Goal: Find specific page/section: Find specific page/section

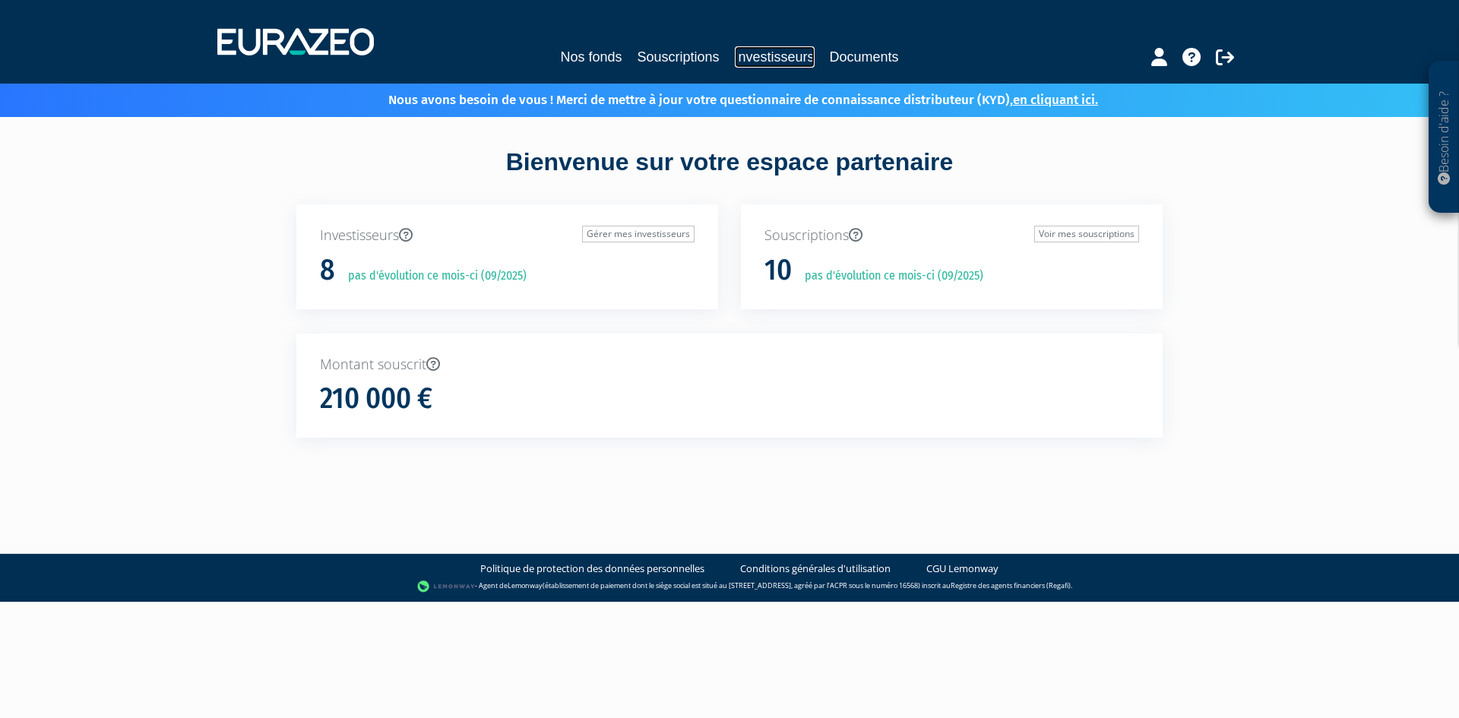
click at [780, 50] on link "Investisseurs" at bounding box center [775, 56] width 80 height 21
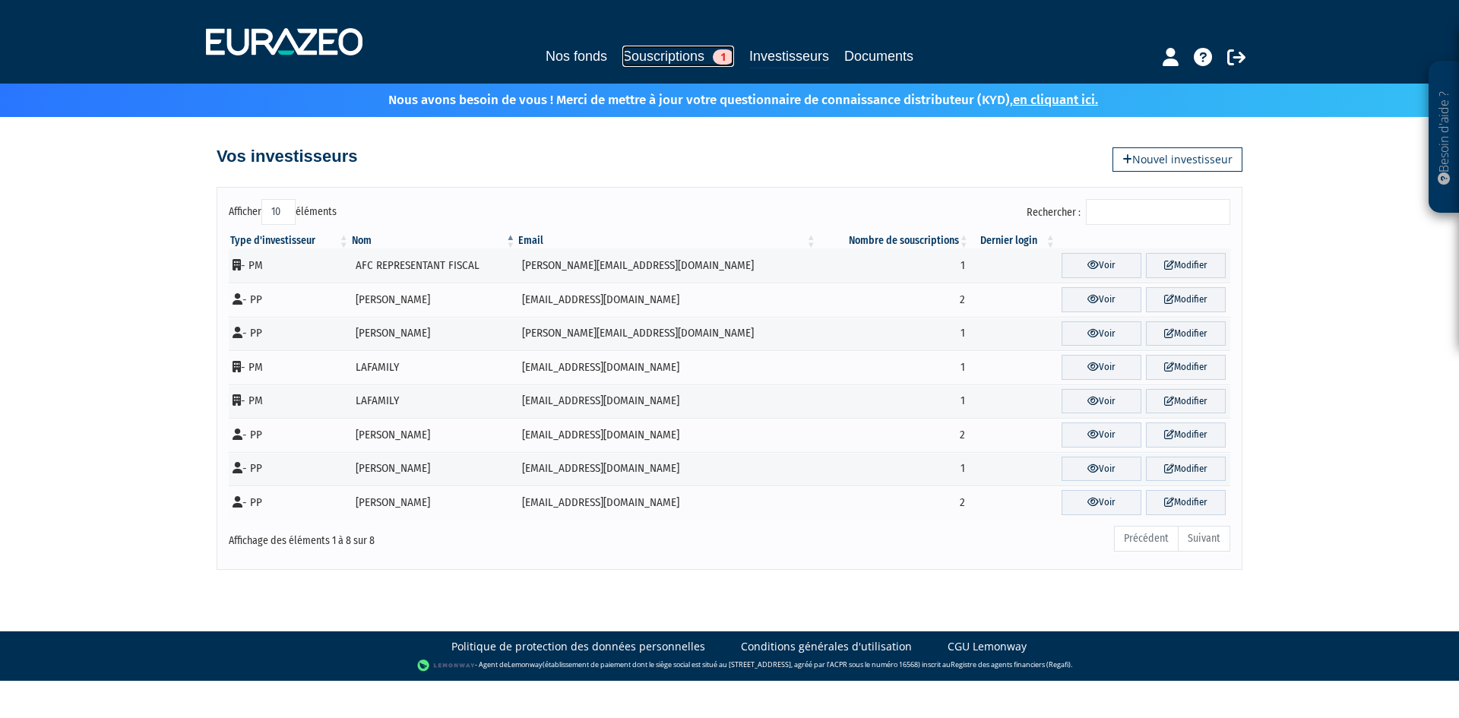
click at [671, 66] on link "Souscriptions 1" at bounding box center [678, 56] width 112 height 21
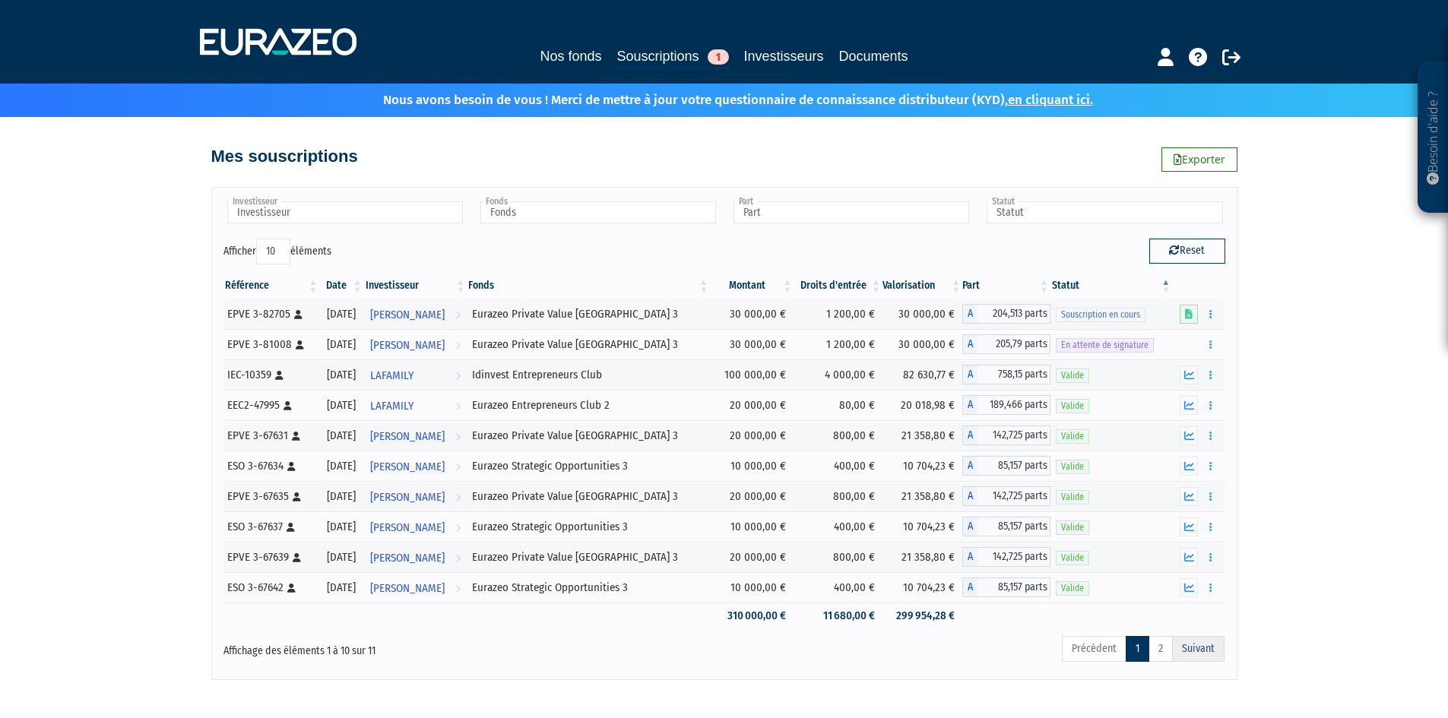
click at [1198, 648] on link "Suivant" at bounding box center [1198, 649] width 52 height 26
click at [1160, 653] on link "2" at bounding box center [1160, 649] width 24 height 26
click at [1160, 650] on link "2" at bounding box center [1160, 649] width 24 height 26
click at [1195, 646] on link "Suivant" at bounding box center [1198, 649] width 52 height 26
click at [1161, 650] on link "2" at bounding box center [1160, 649] width 24 height 26
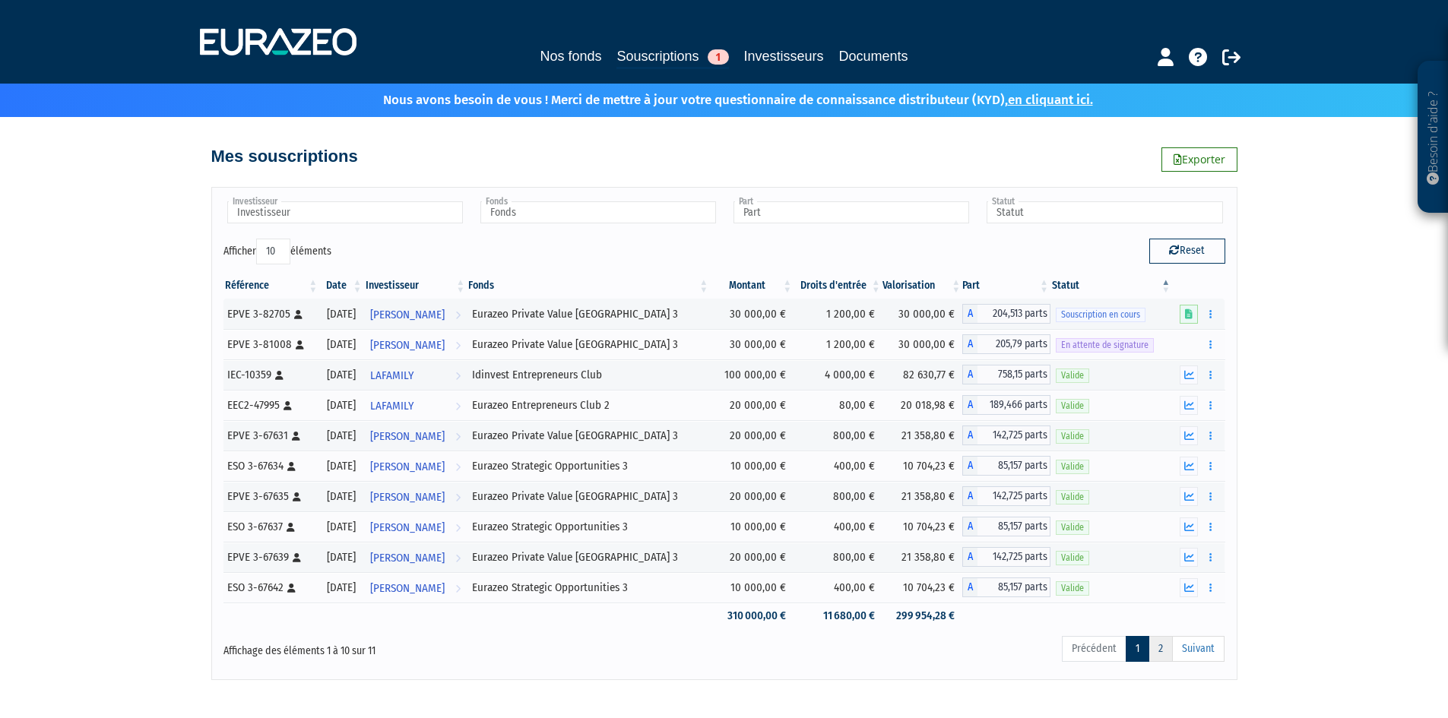
click at [1160, 647] on link "2" at bounding box center [1160, 649] width 24 height 26
click at [812, 56] on link "Investisseurs" at bounding box center [784, 56] width 80 height 21
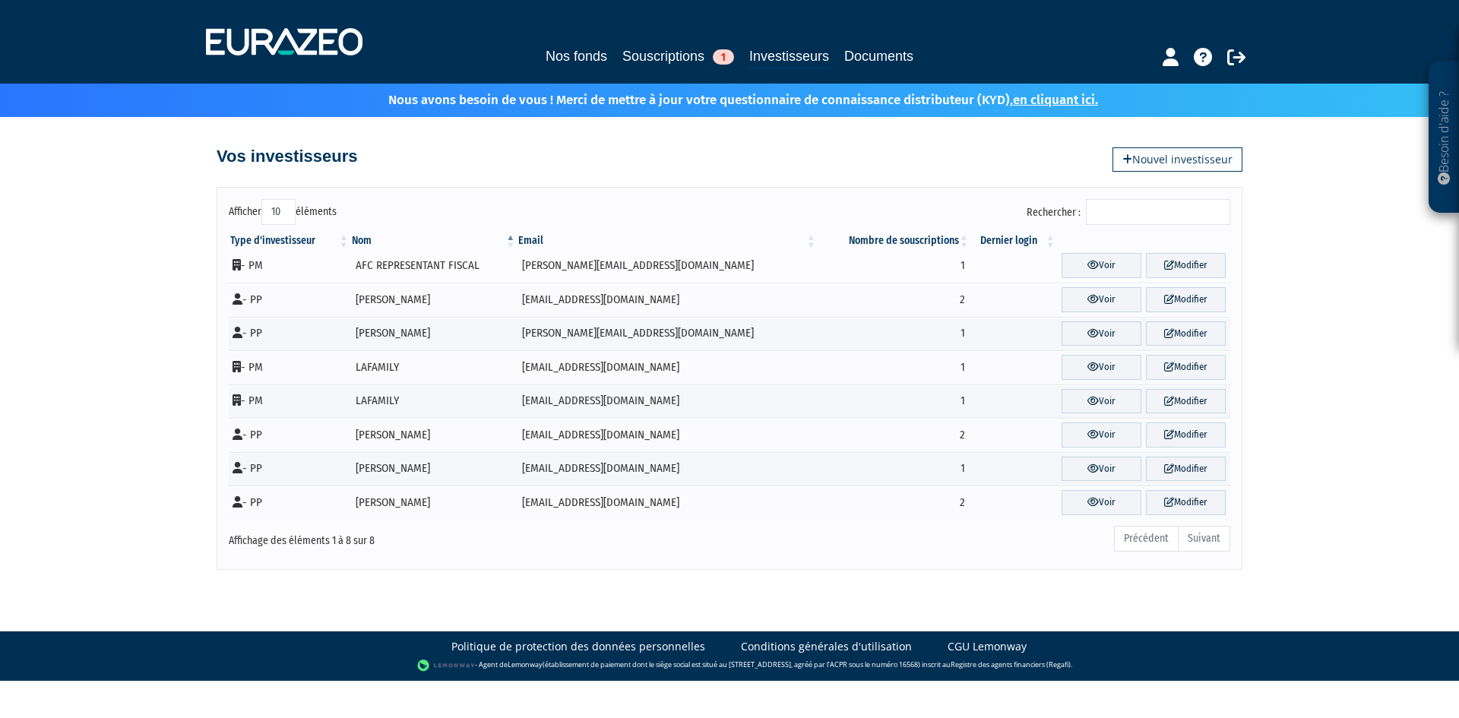
click at [892, 272] on td "1" at bounding box center [894, 265] width 153 height 34
click at [1092, 271] on link "Voir" at bounding box center [1102, 265] width 80 height 25
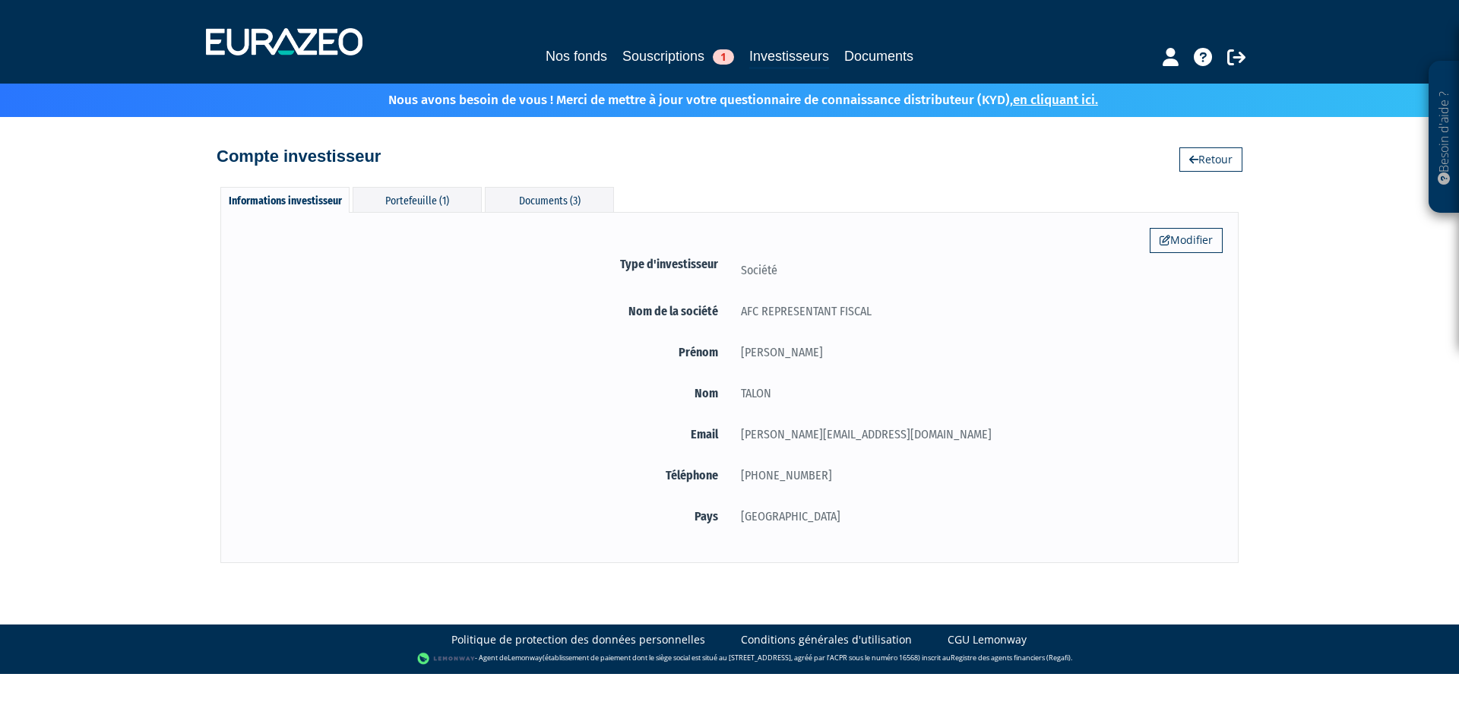
click at [410, 214] on div "Modifier Type d'investisseur Société Nom de la société AFC REPRESENTANT FISCAL …" at bounding box center [729, 387] width 1018 height 350
click at [414, 195] on div "Portefeuille (1)" at bounding box center [417, 199] width 129 height 25
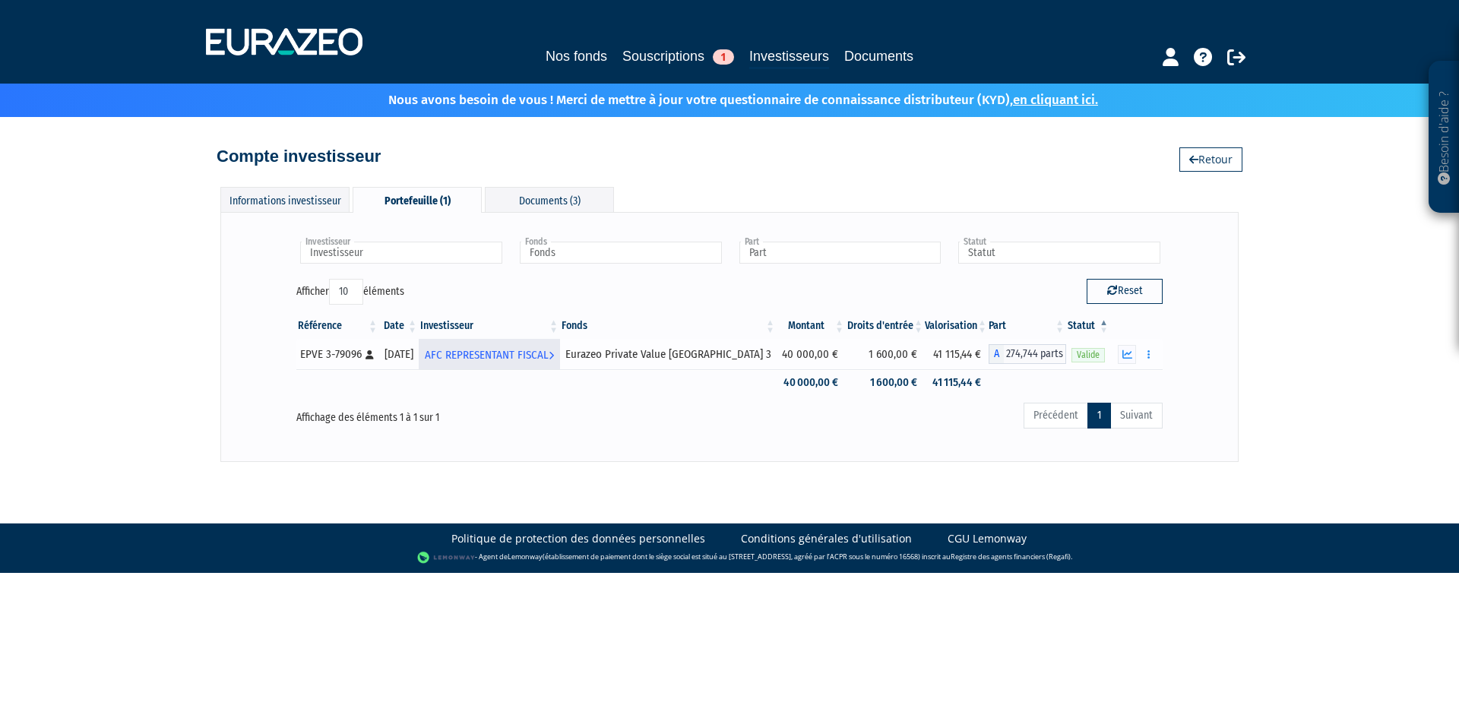
click at [524, 355] on span "AFC REPRESENTANT FISCAL" at bounding box center [487, 355] width 124 height 28
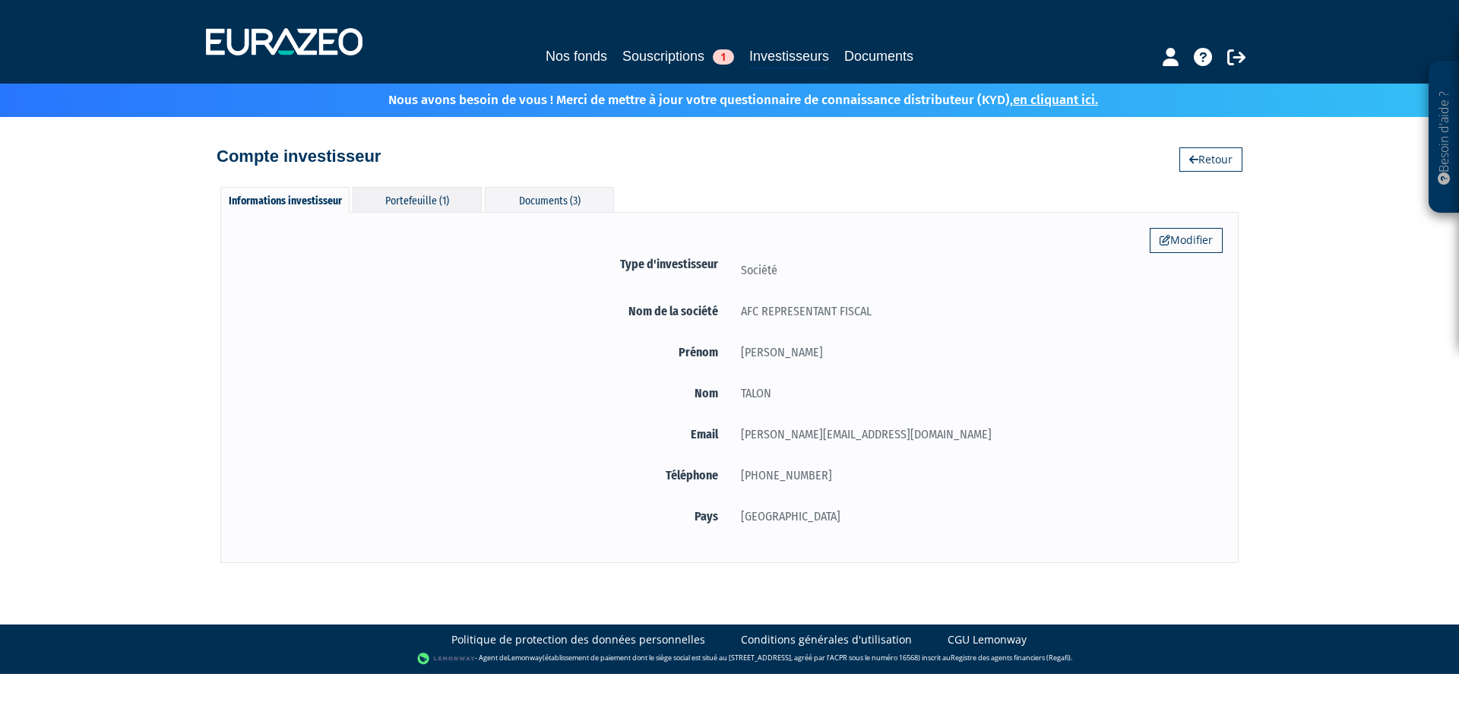
click at [413, 203] on div "Portefeuille (1)" at bounding box center [417, 199] width 129 height 25
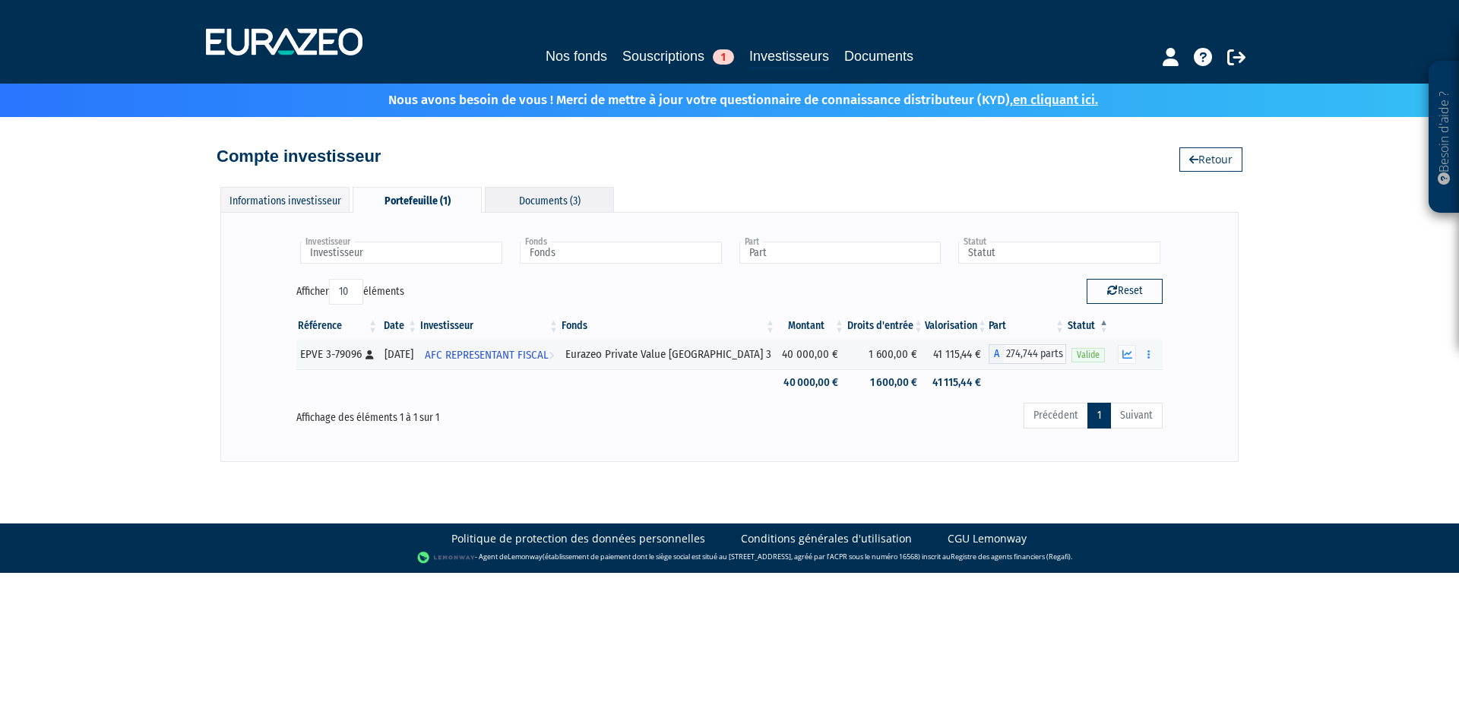
click at [552, 191] on div "Documents (3)" at bounding box center [549, 199] width 129 height 25
